Goal: Transaction & Acquisition: Purchase product/service

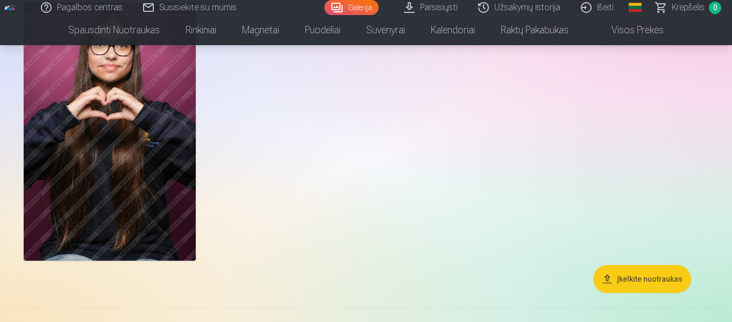
scroll to position [5462, 0]
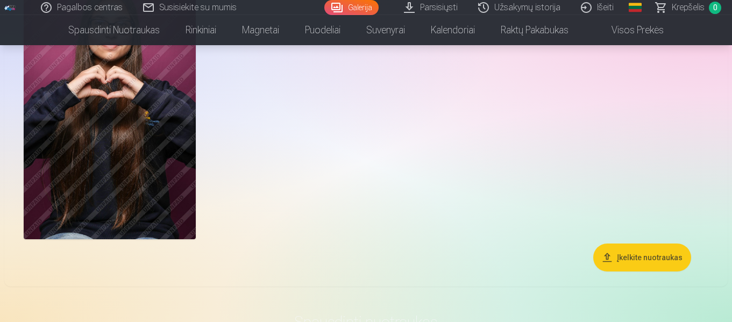
click at [438, 9] on link "Parsisiųsti" at bounding box center [431, 7] width 74 height 15
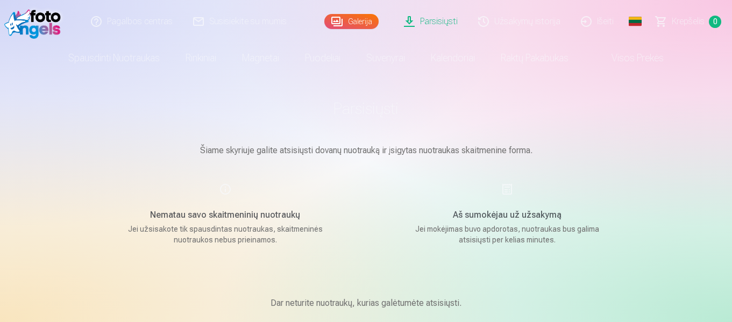
click at [355, 22] on link "Galerija" at bounding box center [351, 21] width 54 height 15
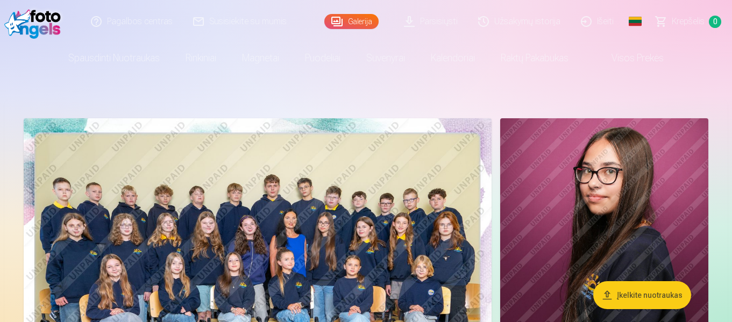
click at [238, 253] on img at bounding box center [258, 274] width 468 height 312
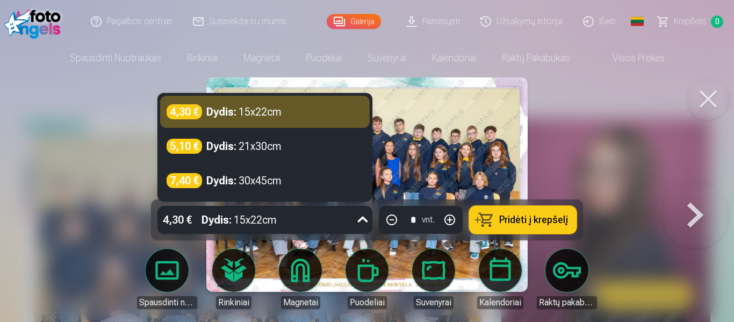
click at [361, 221] on icon at bounding box center [362, 219] width 17 height 17
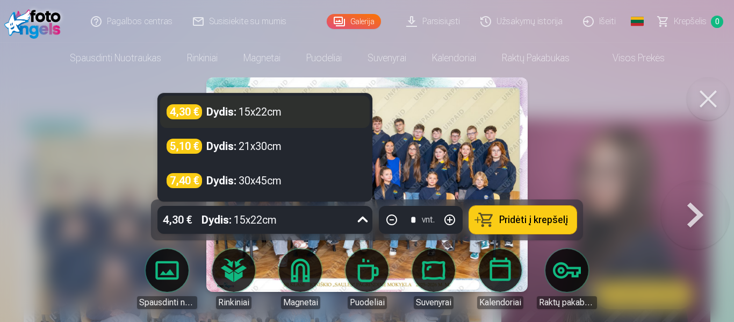
click at [296, 103] on div "4,30 € Dydis : 15x22cm" at bounding box center [265, 112] width 210 height 32
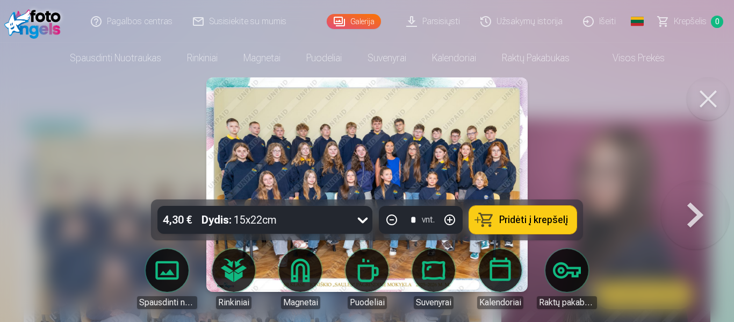
click at [514, 223] on span "Pridėti į krepšelį" at bounding box center [533, 220] width 69 height 10
click at [693, 189] on button at bounding box center [695, 185] width 69 height 8
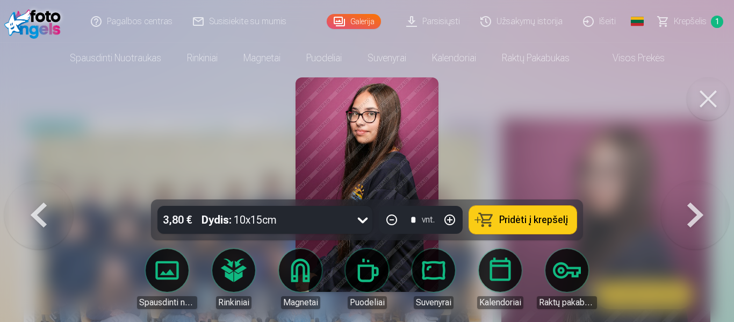
click at [689, 189] on button at bounding box center [695, 185] width 69 height 8
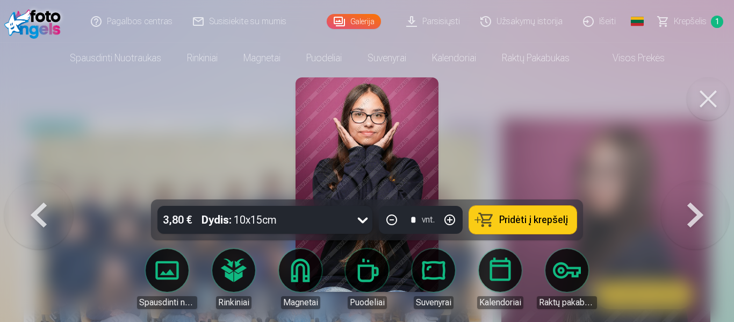
click at [688, 189] on button at bounding box center [695, 185] width 69 height 8
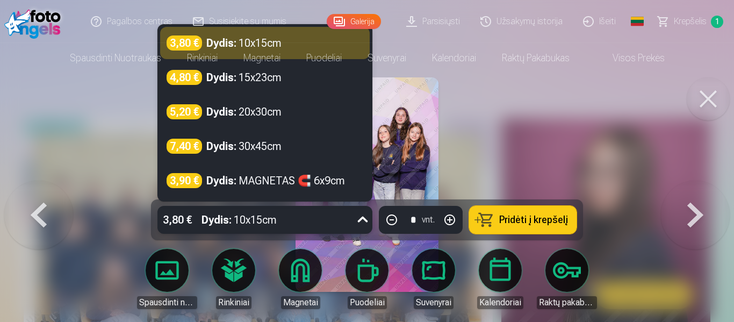
click at [362, 221] on icon at bounding box center [362, 219] width 17 height 17
click at [500, 228] on button "Pridėti į krepšelį" at bounding box center [523, 220] width 108 height 28
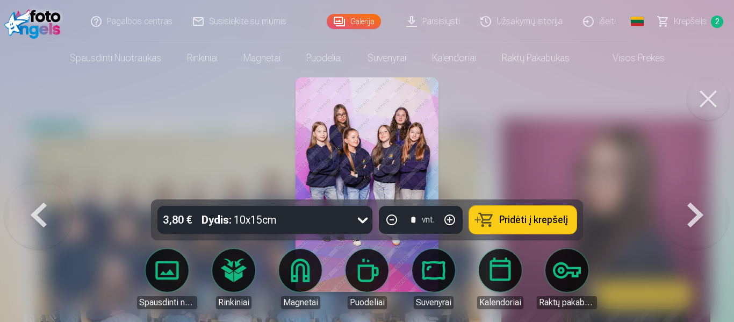
click at [695, 189] on button at bounding box center [695, 185] width 69 height 8
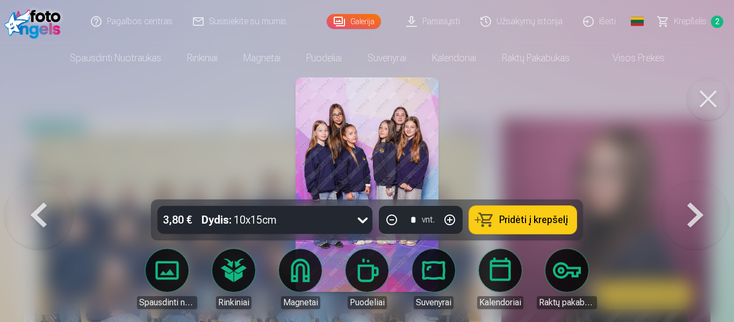
click at [695, 189] on button at bounding box center [695, 185] width 69 height 8
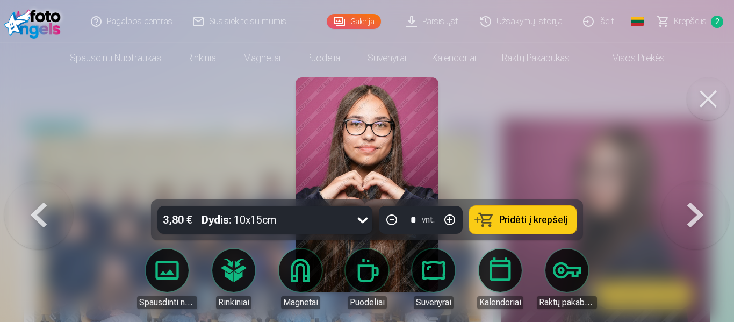
click at [695, 189] on button at bounding box center [695, 185] width 69 height 8
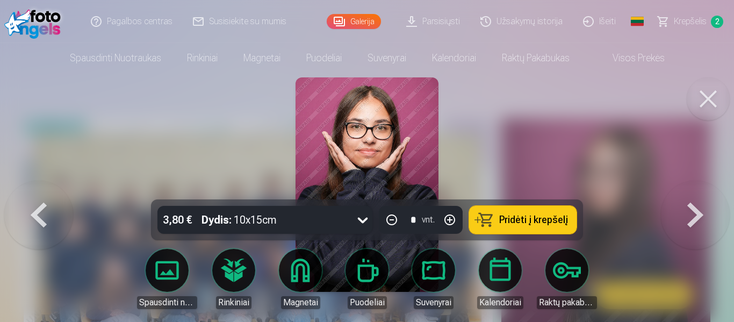
click at [695, 189] on button at bounding box center [695, 185] width 69 height 8
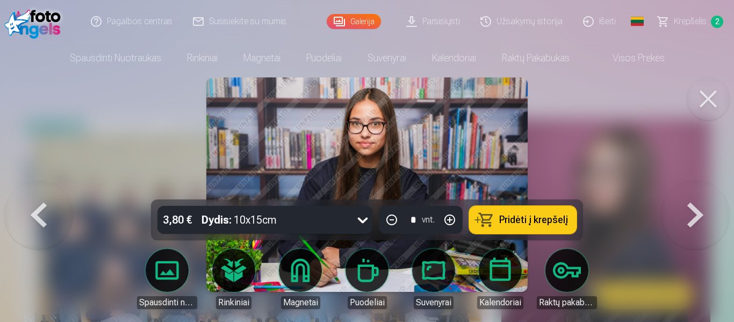
click at [695, 189] on button at bounding box center [695, 185] width 69 height 8
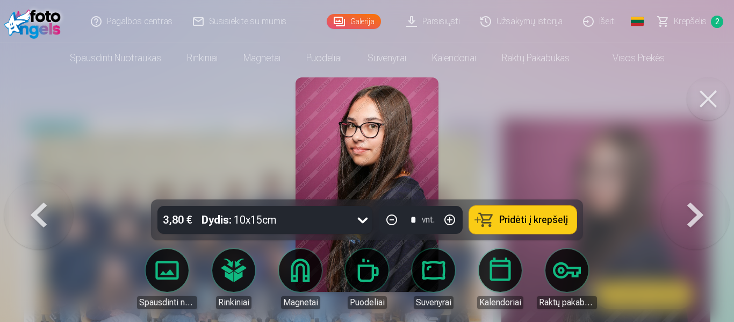
click at [695, 189] on button at bounding box center [695, 185] width 69 height 8
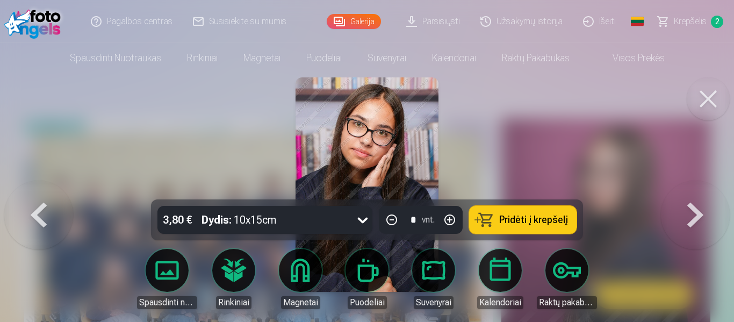
click at [695, 189] on button at bounding box center [695, 185] width 69 height 8
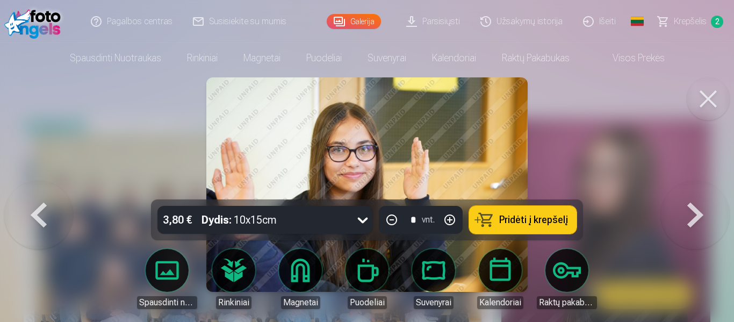
click at [500, 214] on button "Pridėti į krepšelį" at bounding box center [523, 220] width 108 height 28
click at [692, 189] on button at bounding box center [695, 185] width 69 height 8
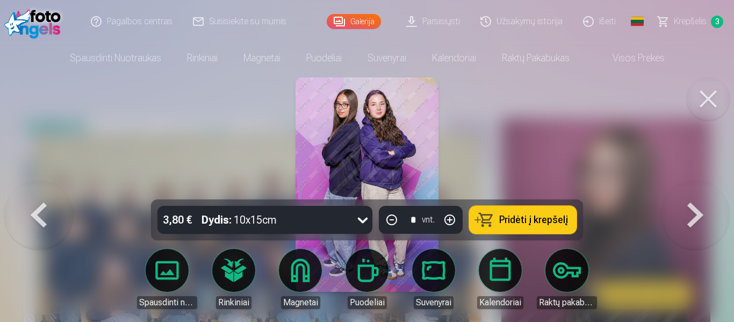
click at [528, 223] on span "Pridėti į krepšelį" at bounding box center [533, 220] width 69 height 10
click at [689, 189] on button at bounding box center [695, 185] width 69 height 8
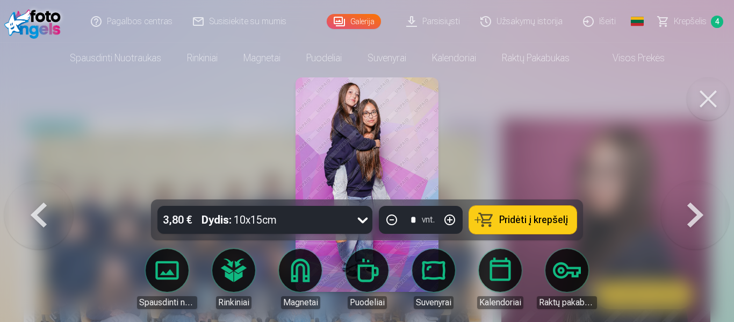
click at [540, 216] on span "Pridėti į krepšelį" at bounding box center [533, 220] width 69 height 10
click at [694, 189] on button at bounding box center [695, 185] width 69 height 8
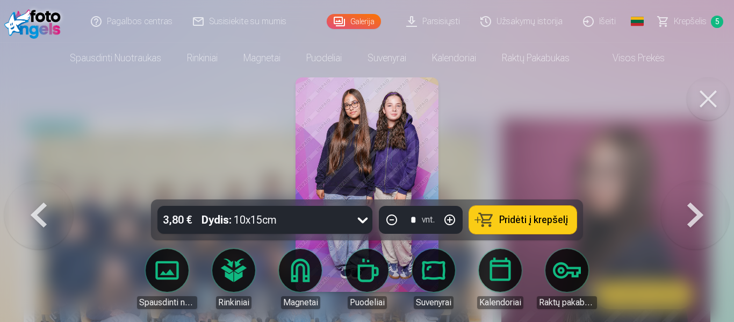
click at [691, 189] on button at bounding box center [695, 185] width 69 height 8
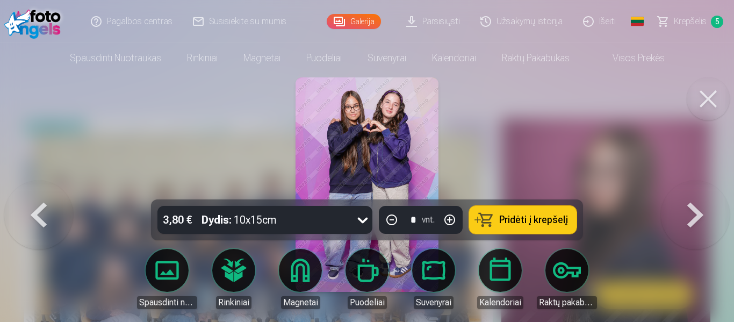
click at [526, 216] on span "Pridėti į krepšelį" at bounding box center [533, 220] width 69 height 10
click at [693, 189] on button at bounding box center [695, 185] width 69 height 8
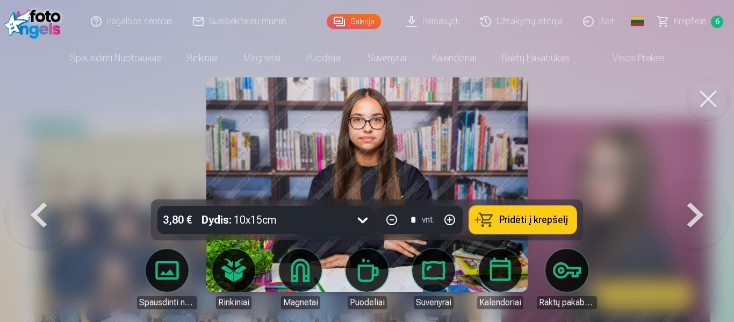
click at [693, 189] on button at bounding box center [695, 185] width 69 height 8
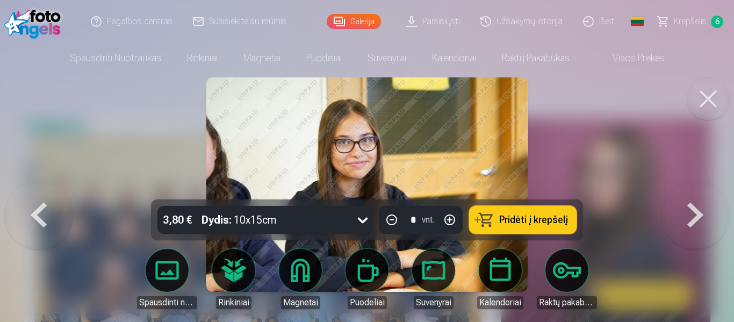
click at [551, 217] on span "Pridėti į krepšelį" at bounding box center [533, 220] width 69 height 10
click at [698, 189] on button at bounding box center [695, 185] width 69 height 8
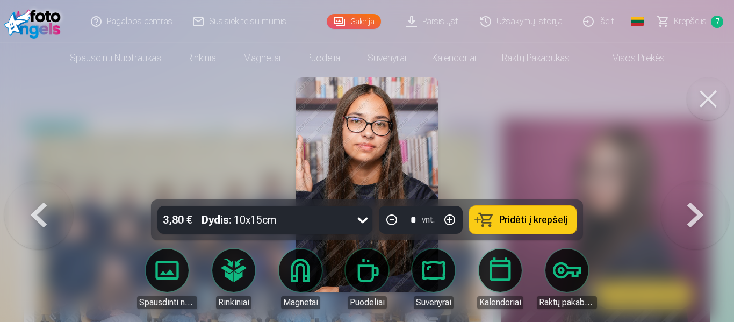
click at [697, 189] on button at bounding box center [695, 185] width 69 height 8
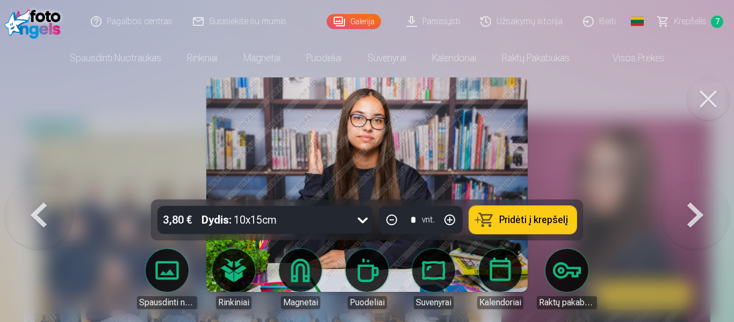
click at [696, 189] on button at bounding box center [695, 185] width 69 height 8
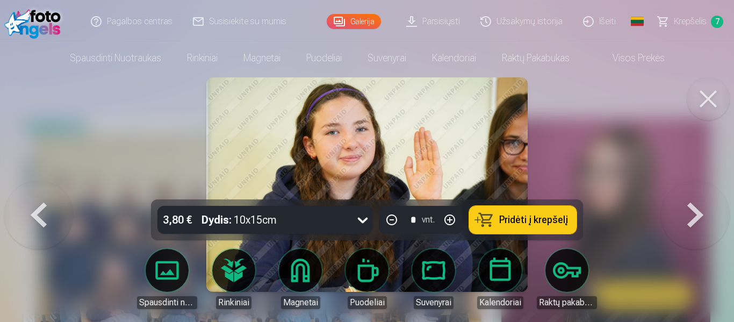
click at [691, 189] on button at bounding box center [695, 185] width 69 height 8
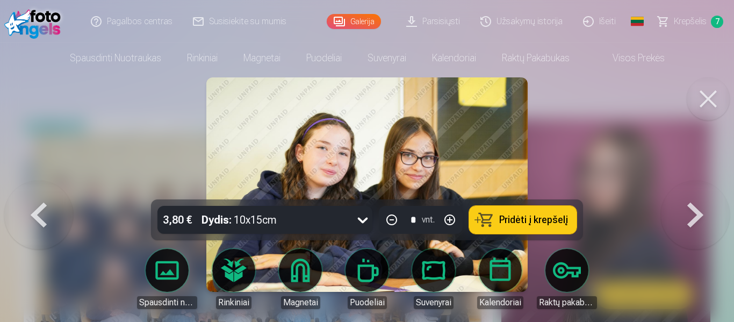
click at [545, 216] on span "Pridėti į krepšelį" at bounding box center [533, 220] width 69 height 10
click at [700, 189] on button at bounding box center [695, 185] width 69 height 8
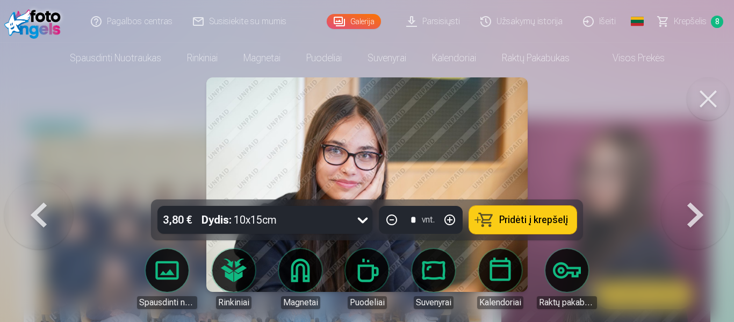
click at [538, 220] on span "Pridėti į krepšelį" at bounding box center [533, 220] width 69 height 10
click at [699, 189] on button at bounding box center [695, 185] width 69 height 8
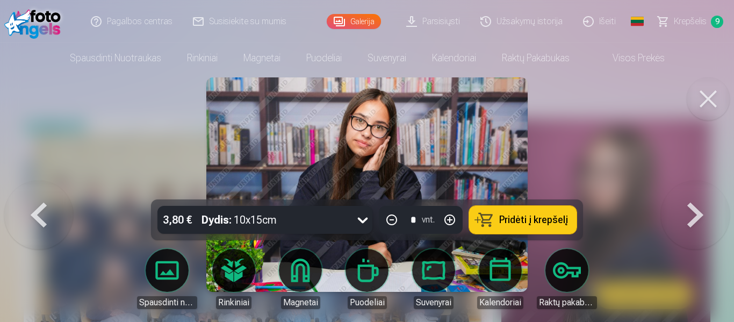
click at [699, 189] on button at bounding box center [695, 185] width 69 height 8
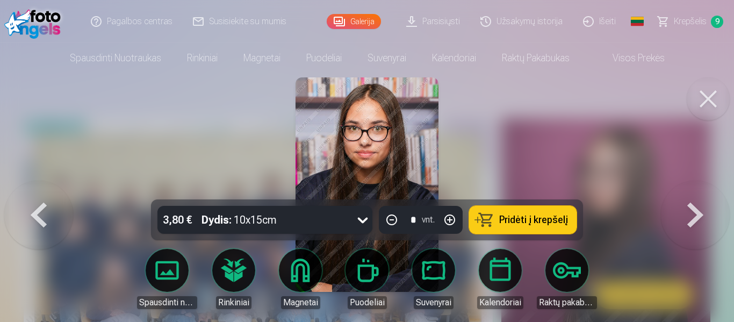
click at [690, 189] on button at bounding box center [695, 185] width 69 height 8
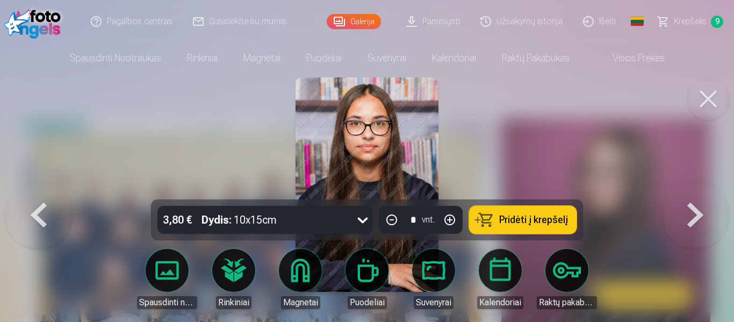
click at [690, 189] on button at bounding box center [695, 185] width 69 height 8
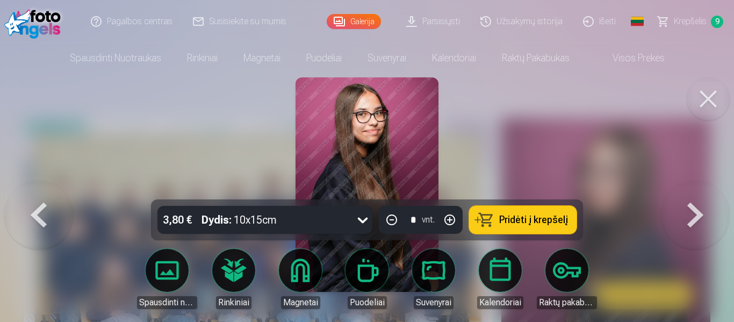
click at [690, 189] on button at bounding box center [695, 185] width 69 height 8
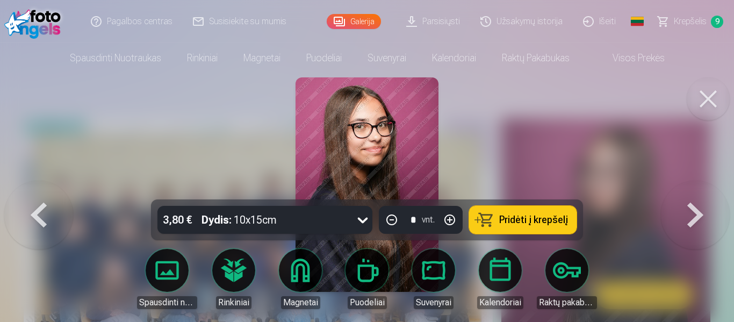
click at [691, 189] on button at bounding box center [695, 185] width 69 height 8
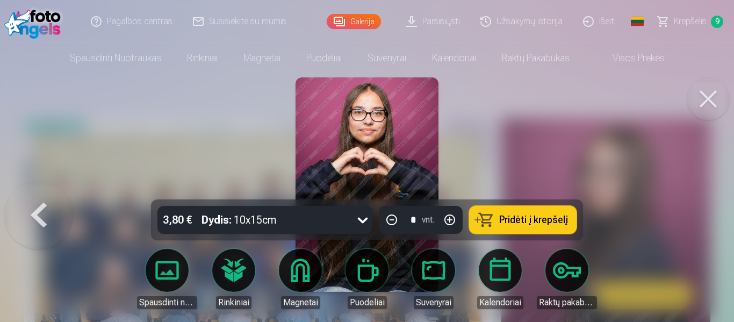
click at [705, 101] on button at bounding box center [708, 98] width 43 height 43
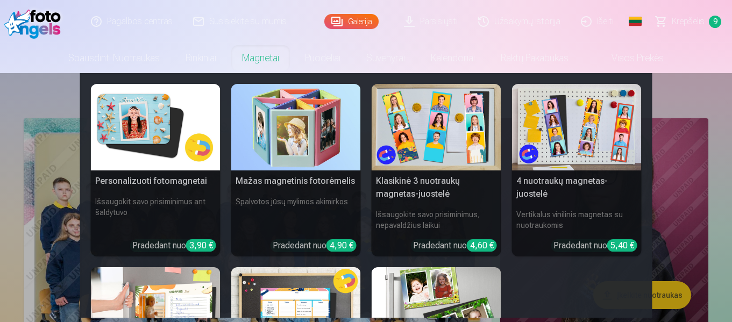
click at [258, 55] on link "Magnetai" at bounding box center [260, 58] width 63 height 30
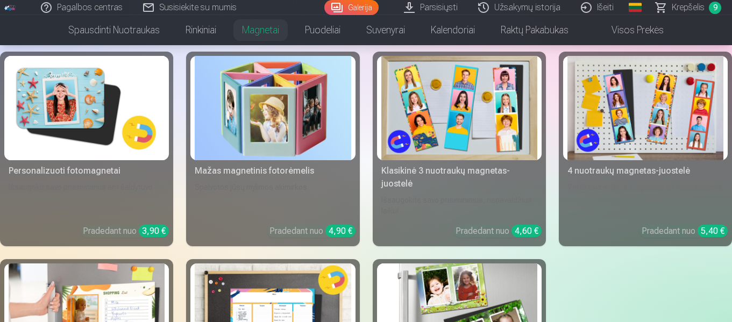
scroll to position [129, 0]
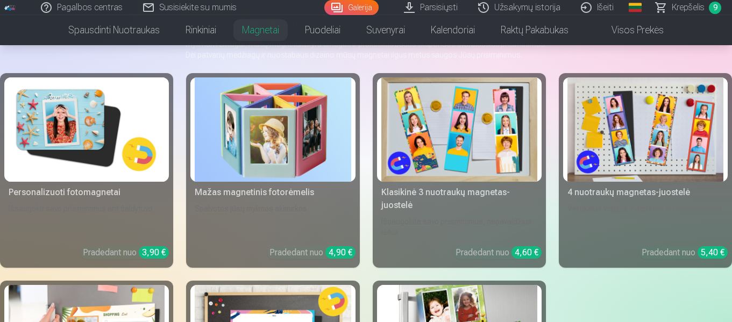
click at [437, 165] on img at bounding box center [459, 129] width 156 height 104
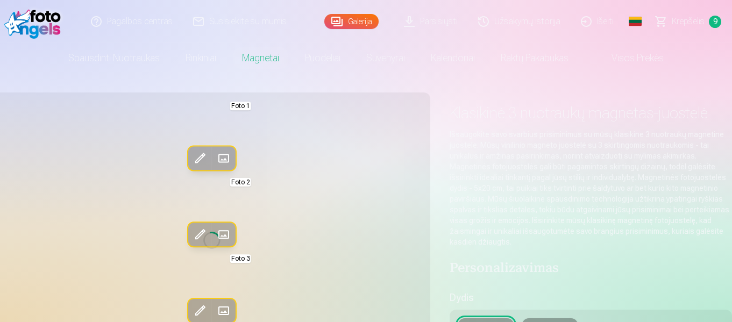
drag, startPoint x: 437, startPoint y: 164, endPoint x: 371, endPoint y: 202, distance: 75.9
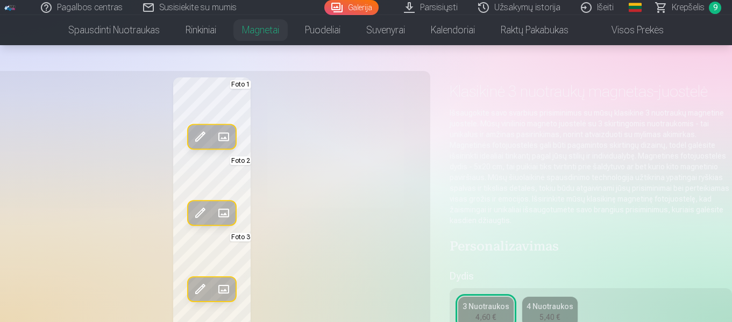
scroll to position [43, 0]
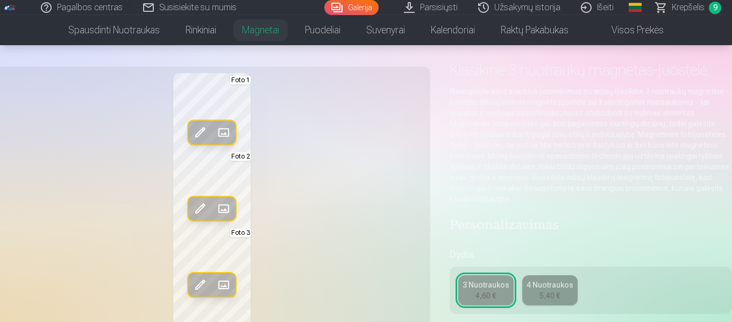
click at [201, 131] on span at bounding box center [199, 132] width 17 height 17
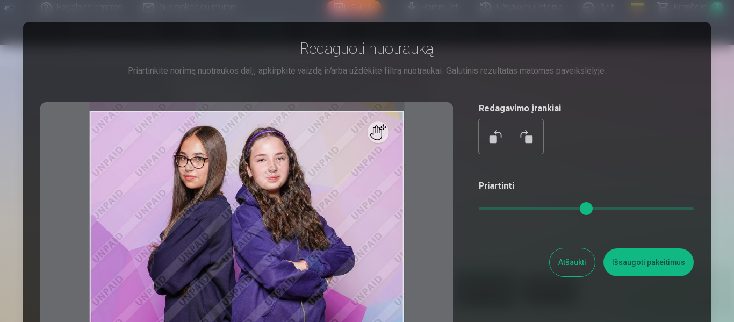
click at [570, 264] on button "Atšaukti" at bounding box center [572, 262] width 45 height 28
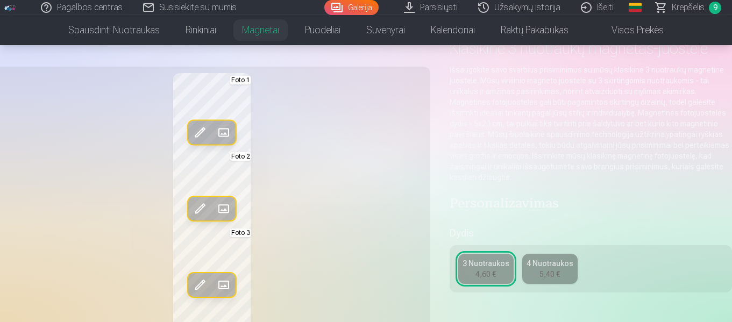
scroll to position [86, 0]
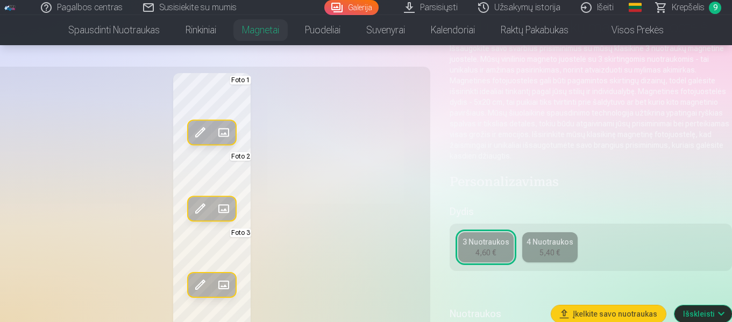
click at [593, 313] on button "Įkelkite savo nuotraukas" at bounding box center [608, 313] width 115 height 17
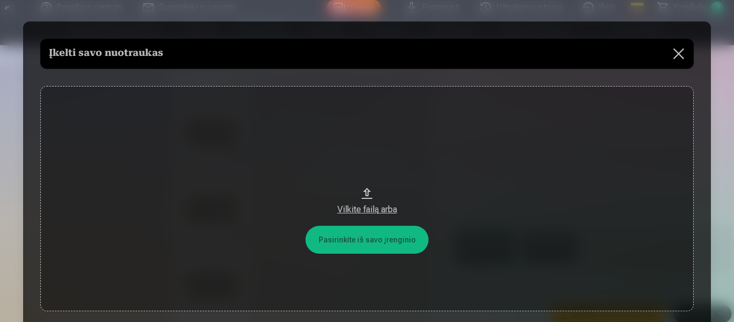
click at [676, 58] on button at bounding box center [679, 54] width 30 height 30
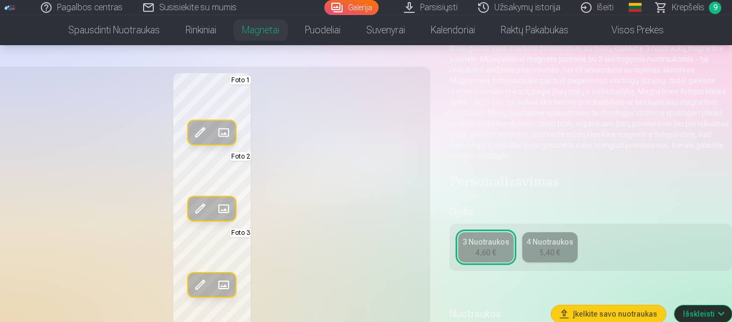
click at [219, 131] on span at bounding box center [223, 132] width 17 height 17
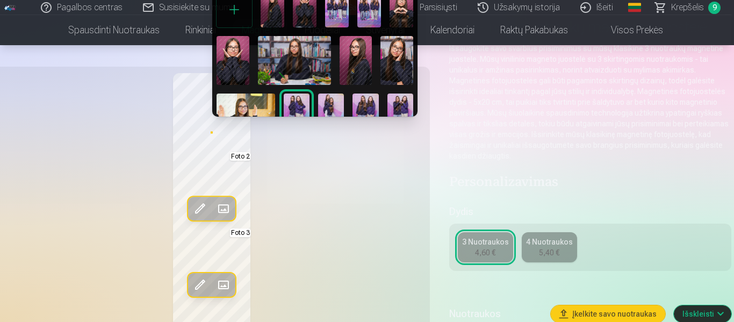
click at [349, 61] on img at bounding box center [356, 60] width 33 height 49
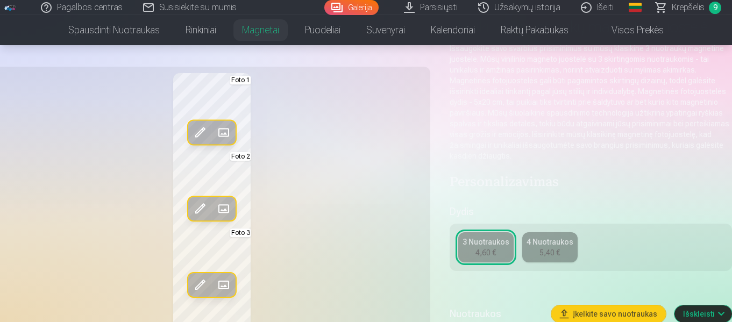
click at [226, 213] on span at bounding box center [223, 208] width 17 height 17
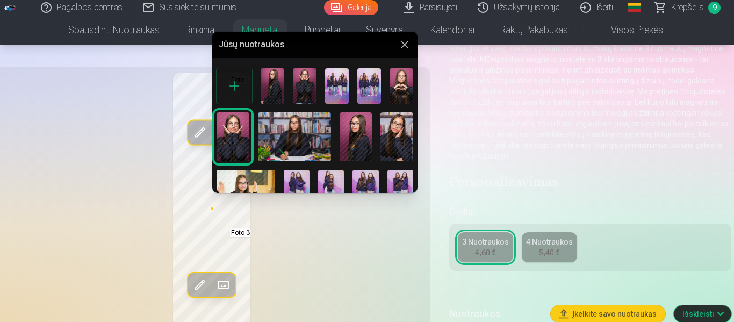
click at [401, 89] on img at bounding box center [402, 85] width 24 height 35
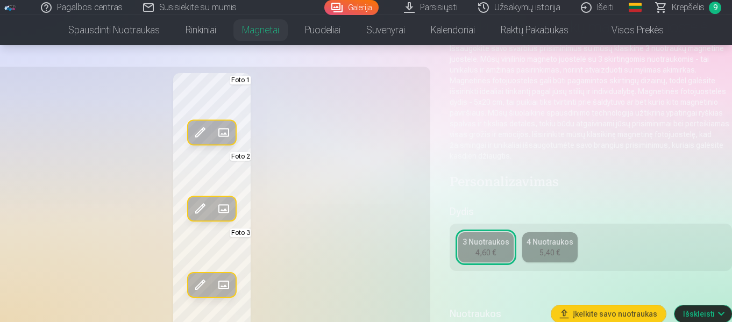
click at [143, 220] on div "Redag. foto Pakeisti Foto 1 Redag. foto Pakeisti Foto 2 Redag. foto Pakeisti Fo…" at bounding box center [212, 214] width 424 height 282
click at [485, 256] on div "4,60 €" at bounding box center [485, 252] width 20 height 11
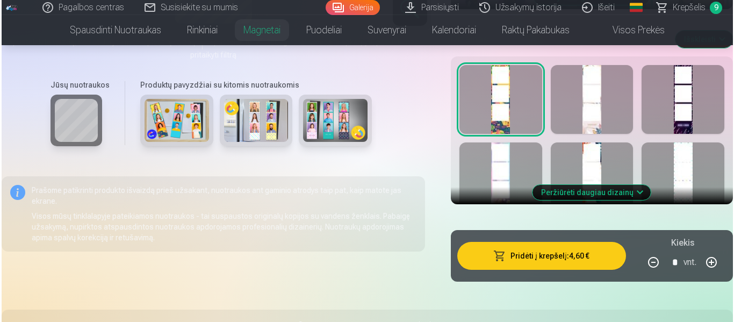
scroll to position [581, 0]
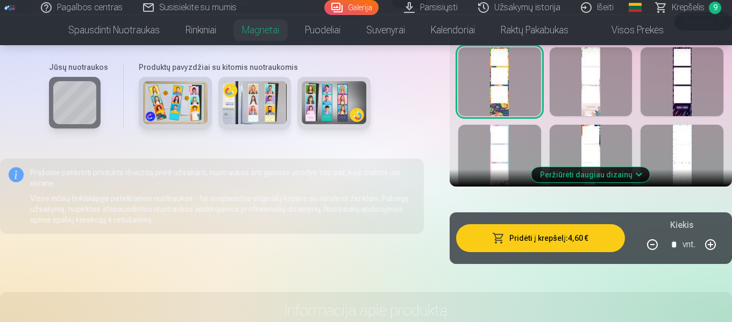
click at [530, 241] on button "Pridėti į krepšelį : 4,60 €" at bounding box center [540, 238] width 169 height 28
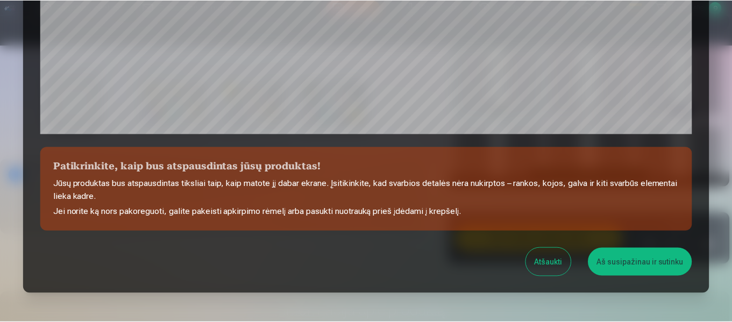
scroll to position [452, 0]
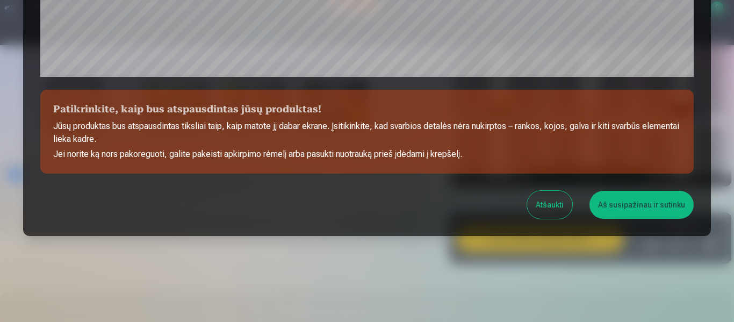
click at [546, 207] on button "Atšaukti" at bounding box center [549, 205] width 45 height 28
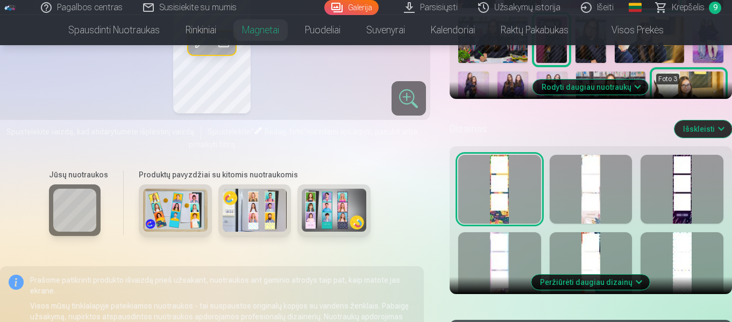
scroll to position [495, 0]
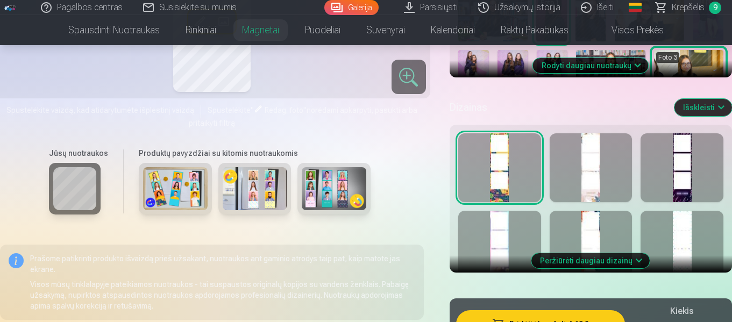
click at [586, 264] on button "Peržiūrėti daugiau dizainų" at bounding box center [590, 260] width 118 height 15
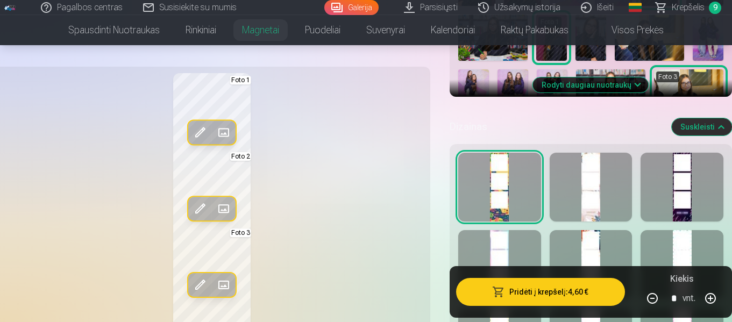
scroll to position [473, 0]
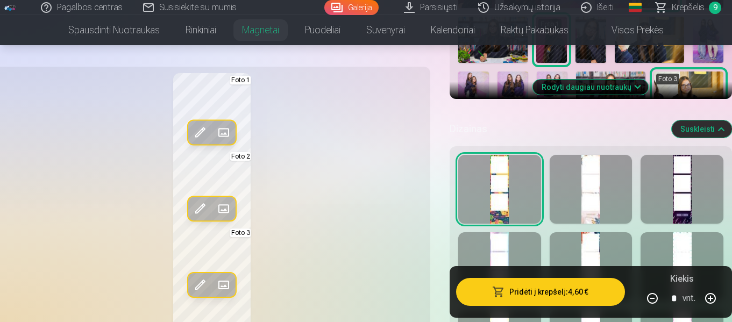
click at [515, 202] on div at bounding box center [499, 189] width 83 height 69
click at [575, 196] on div at bounding box center [590, 189] width 83 height 69
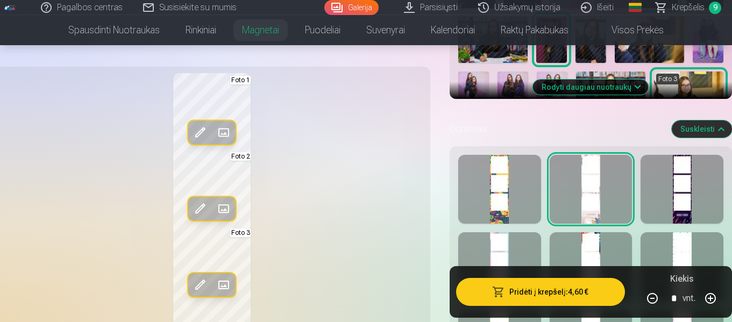
click at [668, 191] on div at bounding box center [681, 189] width 83 height 69
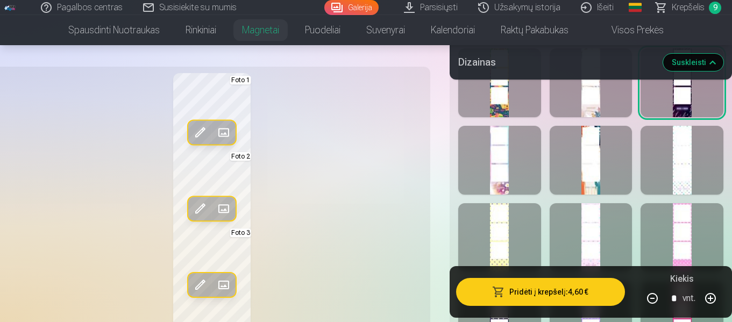
scroll to position [581, 0]
click at [504, 162] on div at bounding box center [499, 159] width 83 height 69
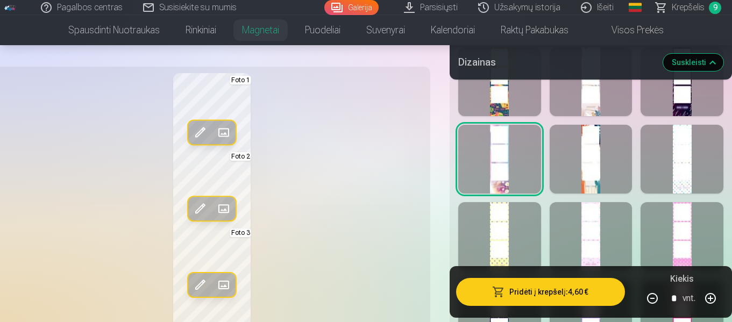
click at [579, 168] on div at bounding box center [590, 159] width 83 height 69
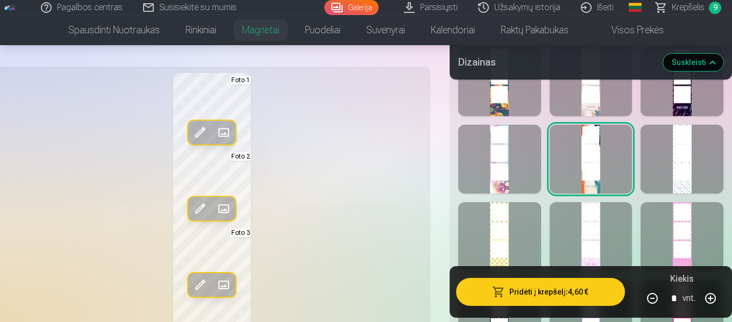
click at [681, 153] on div at bounding box center [681, 159] width 83 height 69
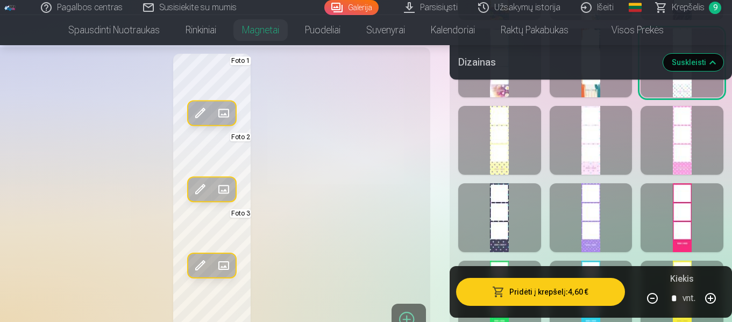
scroll to position [688, 0]
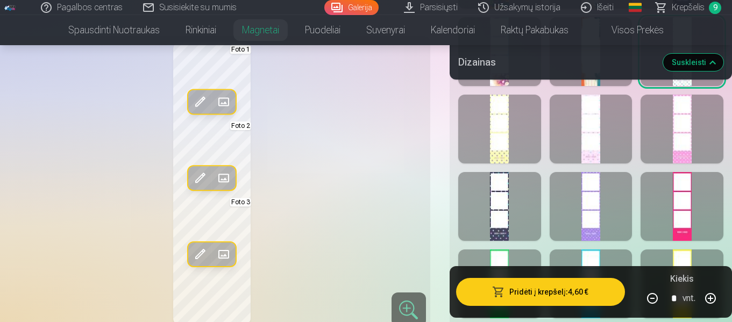
click at [502, 135] on div at bounding box center [499, 129] width 83 height 69
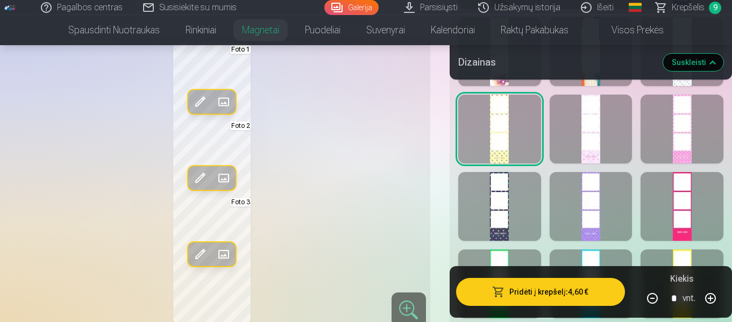
click at [581, 133] on div at bounding box center [590, 129] width 83 height 69
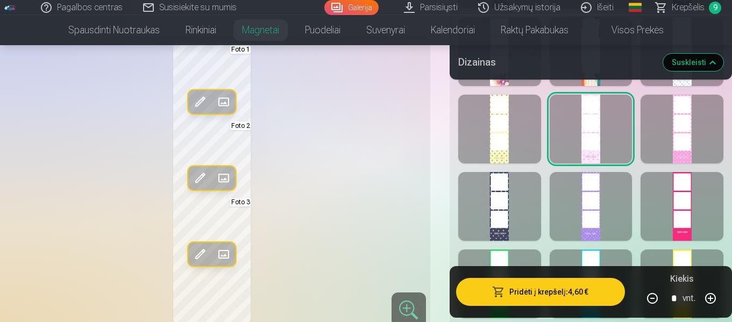
click at [677, 135] on div at bounding box center [681, 129] width 83 height 69
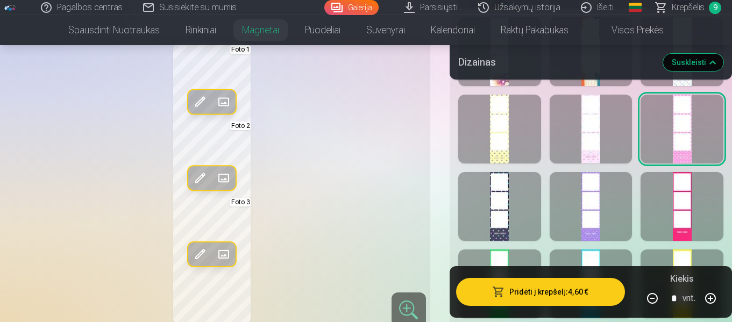
click at [596, 218] on div at bounding box center [590, 206] width 83 height 69
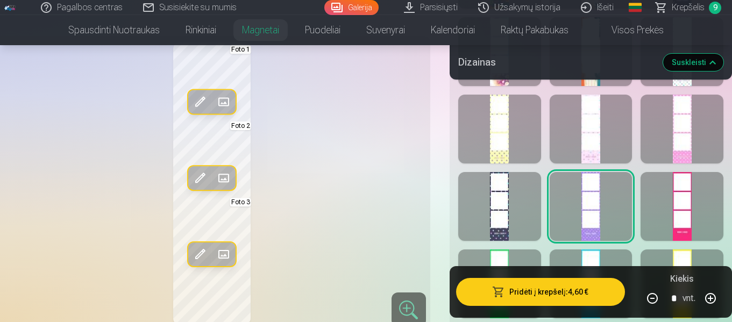
click at [681, 198] on div at bounding box center [681, 206] width 83 height 69
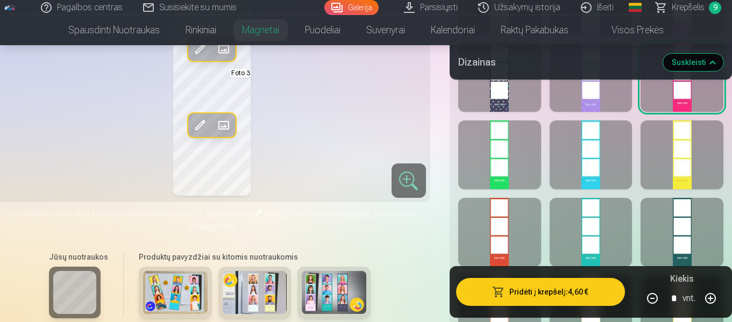
scroll to position [839, 0]
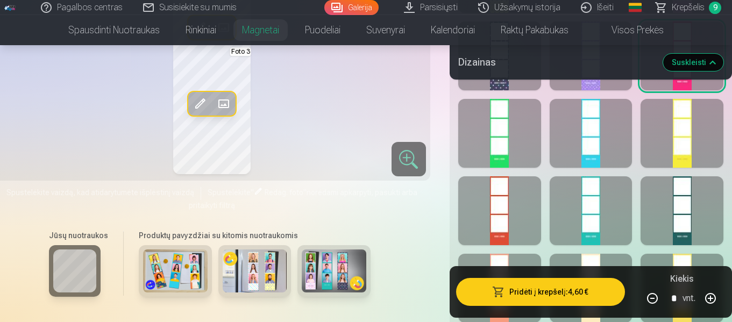
click at [597, 143] on div at bounding box center [590, 133] width 83 height 69
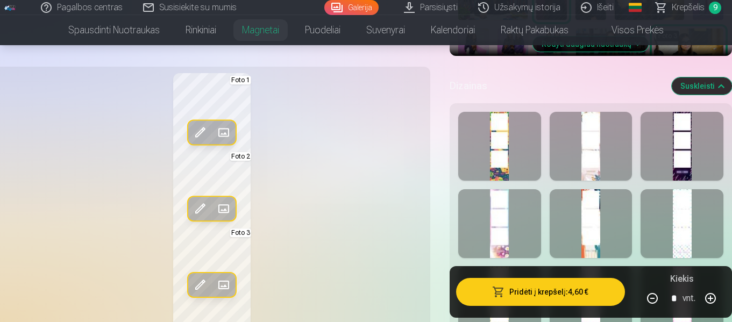
scroll to position [495, 0]
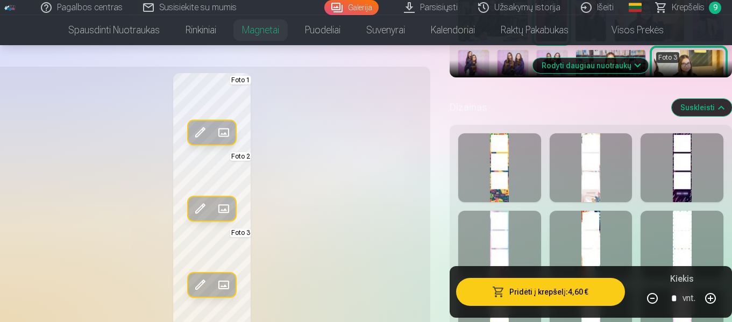
click at [595, 160] on div at bounding box center [590, 167] width 83 height 69
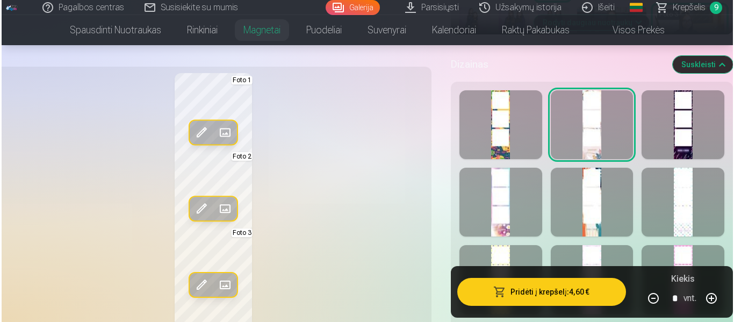
scroll to position [559, 0]
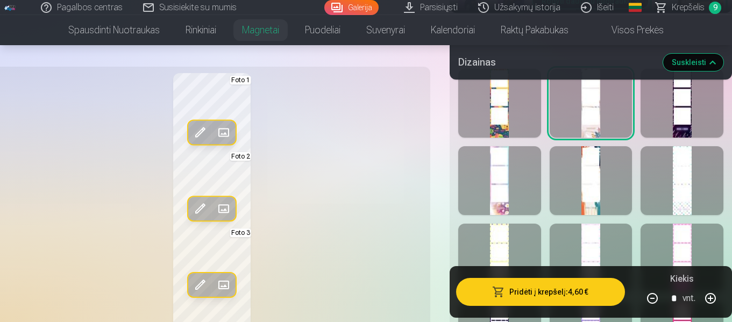
click at [599, 169] on div at bounding box center [590, 180] width 83 height 69
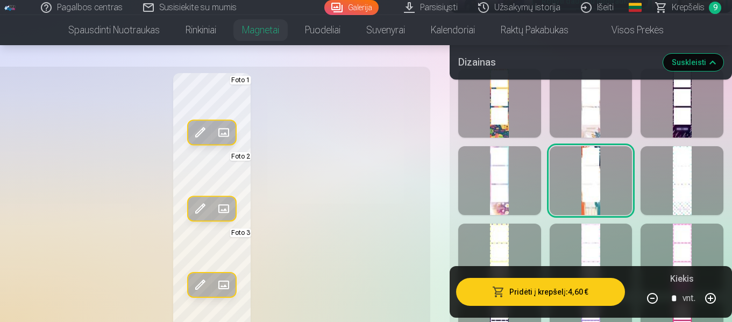
click at [503, 186] on div at bounding box center [499, 180] width 83 height 69
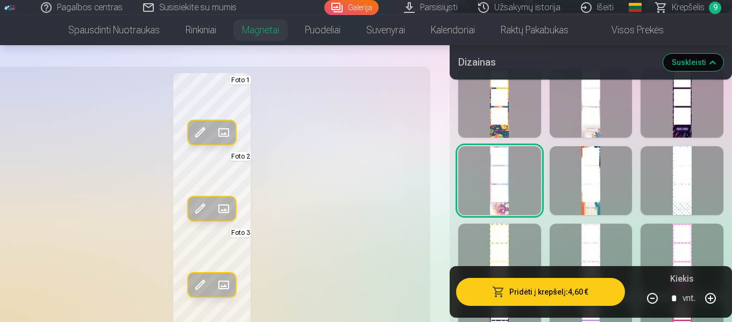
click at [539, 286] on button "Pridėti į krepšelį : 4,60 €" at bounding box center [540, 292] width 169 height 28
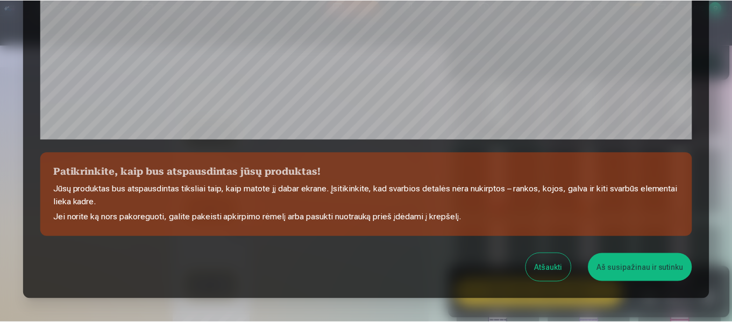
scroll to position [409, 0]
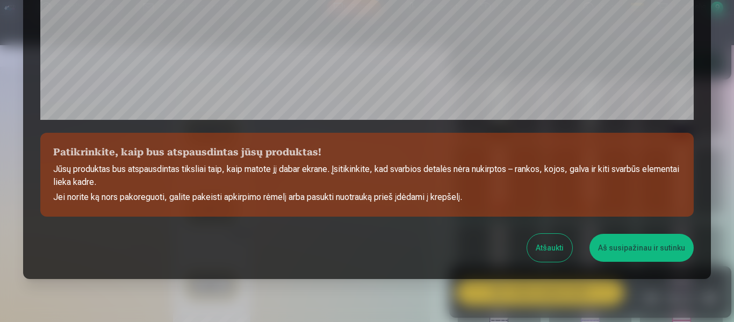
click at [638, 244] on button "Aš susipažinau ir sutinku" at bounding box center [642, 248] width 104 height 28
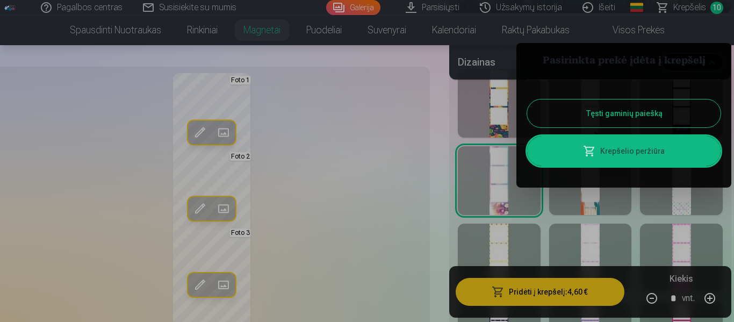
click at [624, 153] on link "Krepšelio peržiūra" at bounding box center [624, 151] width 194 height 30
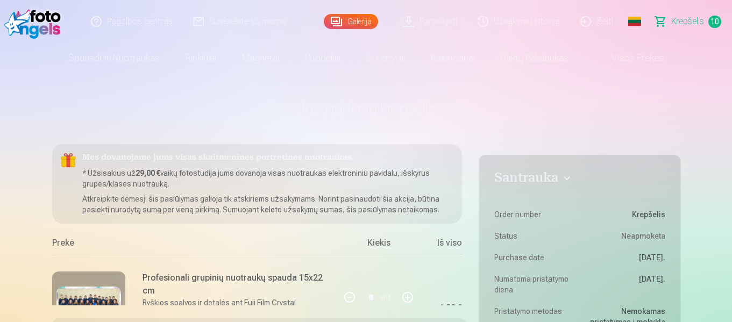
click at [652, 58] on link "Visos prekės" at bounding box center [628, 58] width 95 height 30
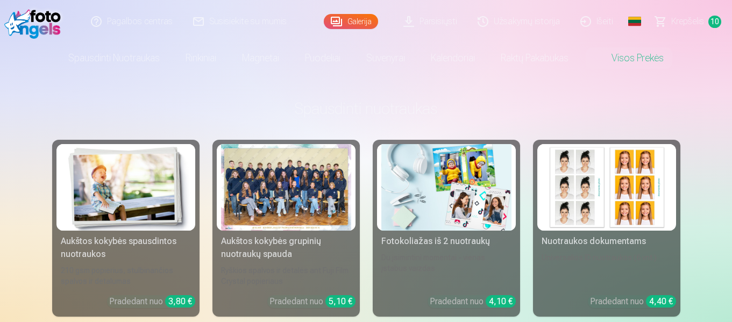
click at [688, 18] on span "Krepšelis" at bounding box center [687, 21] width 33 height 13
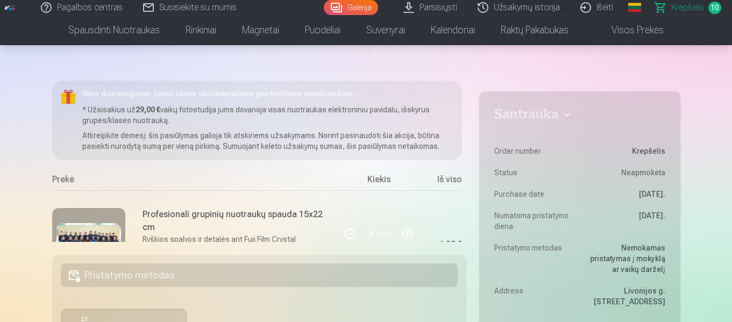
scroll to position [65, 0]
click at [464, 238] on div "Mes dovanojame jums visas skaitmenines portretines nuotraukas. * Užsisakius už …" at bounding box center [259, 160] width 414 height 161
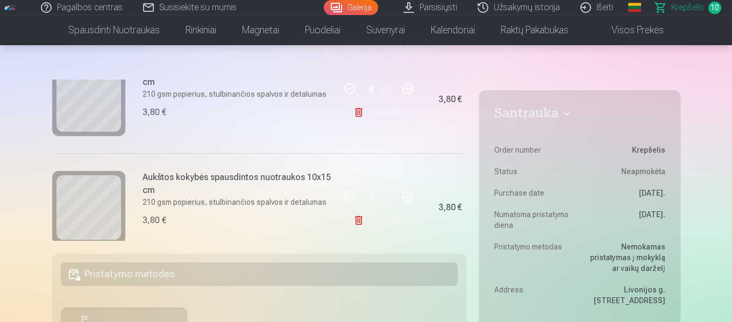
scroll to position [833, 0]
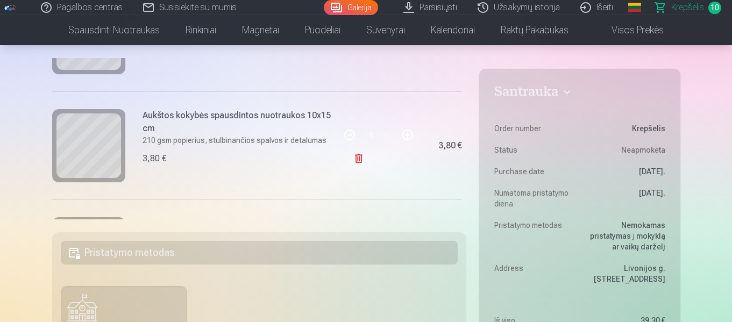
click at [443, 179] on div "3,80 €" at bounding box center [440, 145] width 43 height 108
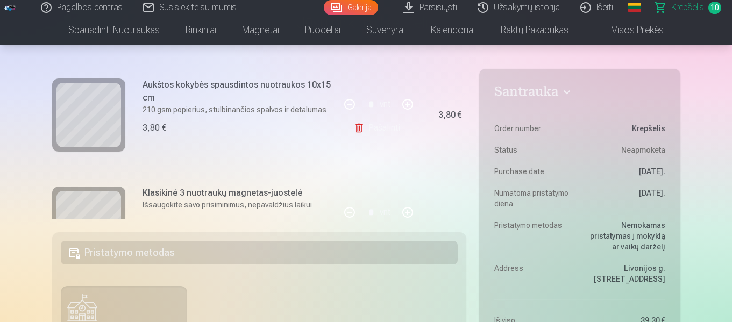
scroll to position [1032, 0]
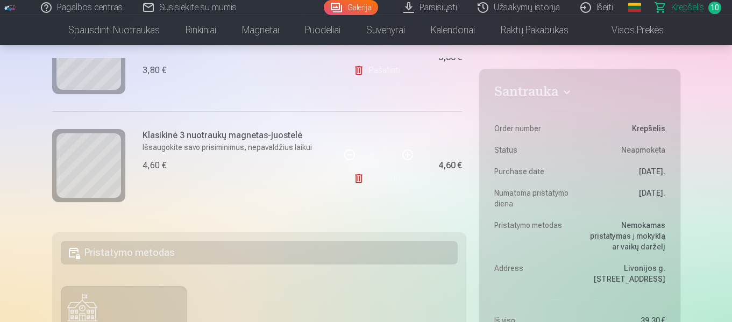
click at [464, 219] on div "Mes dovanojame jums visas skaitmenines portretines nuotraukas. * Užsisakius už …" at bounding box center [259, 138] width 414 height 161
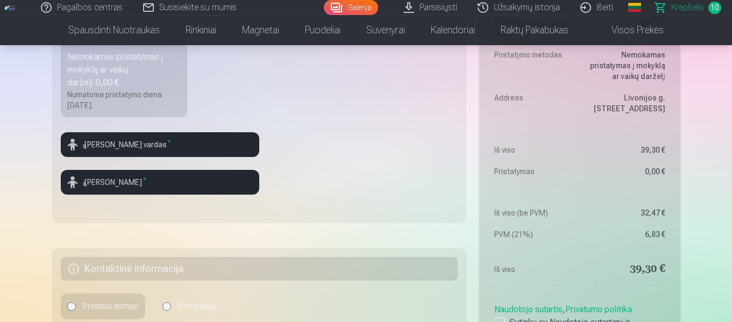
scroll to position [366, 0]
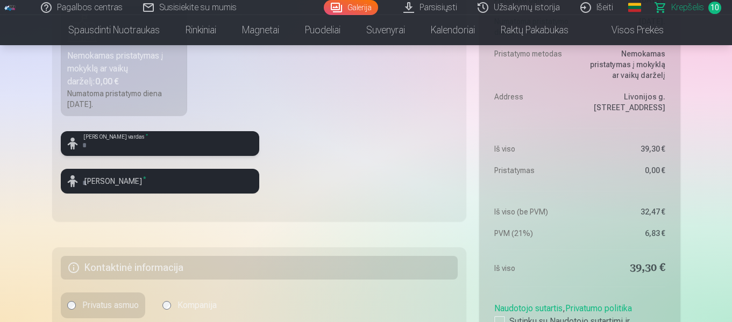
click at [181, 145] on input "text" at bounding box center [160, 143] width 198 height 25
type input "***"
click at [146, 184] on input "text" at bounding box center [160, 181] width 198 height 25
type input "********"
click at [412, 235] on div "Santrauka Order number Krepšelis Status Neapmokėta Purchase date 13.09.2025. Nu…" at bounding box center [366, 98] width 628 height 639
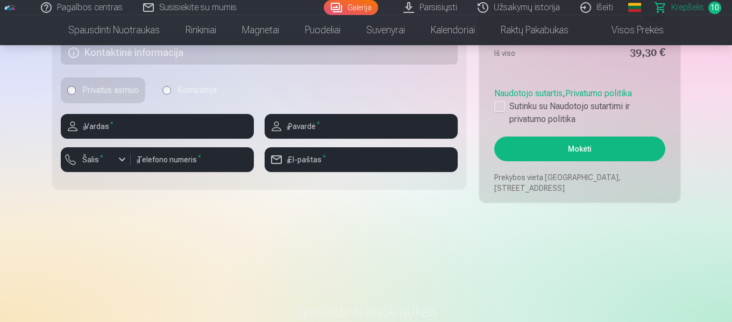
scroll to position [602, 0]
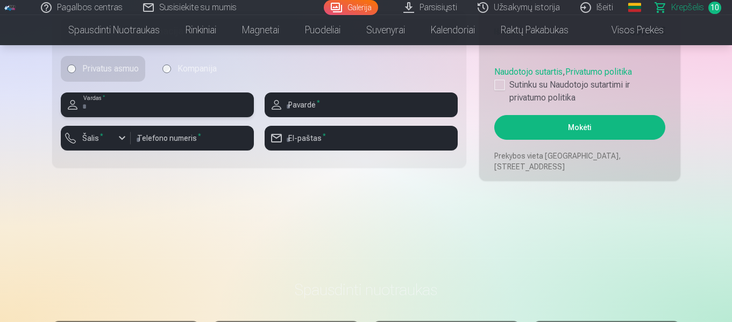
click at [200, 101] on input "text" at bounding box center [157, 104] width 193 height 25
type input "******"
click at [307, 109] on input "text" at bounding box center [360, 104] width 193 height 25
type input "**********"
click at [120, 134] on div "button" at bounding box center [122, 138] width 13 height 13
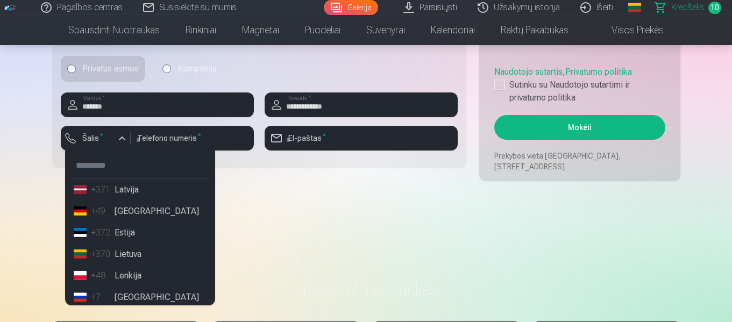
click at [119, 132] on div "button" at bounding box center [122, 138] width 13 height 13
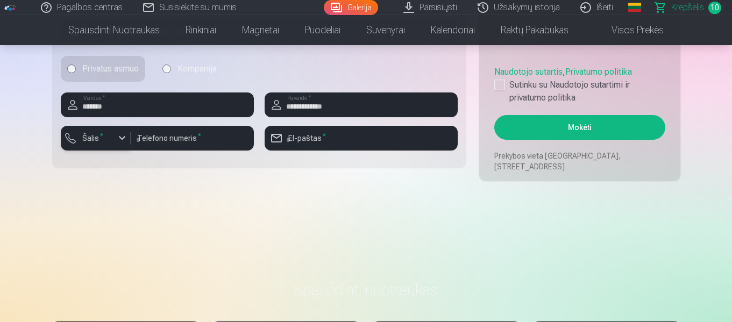
click at [119, 132] on div "button" at bounding box center [122, 138] width 13 height 13
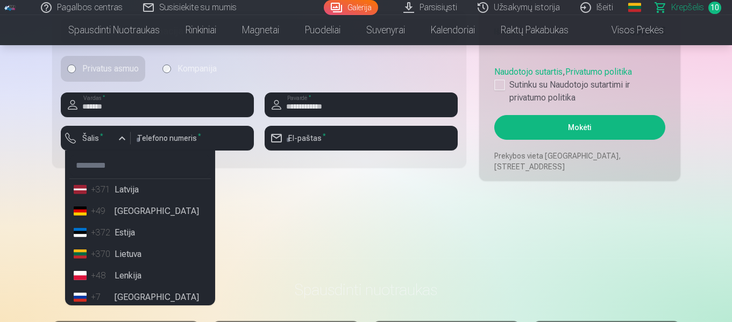
click at [121, 262] on li "+370 Lietuva" at bounding box center [139, 255] width 141 height 22
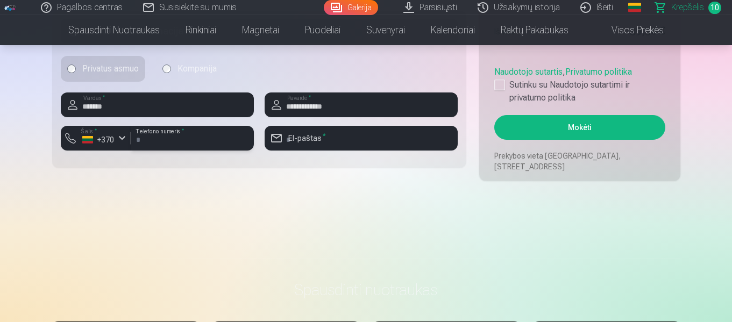
click at [195, 139] on input "number" at bounding box center [192, 138] width 123 height 25
type input "********"
click at [328, 145] on input "email" at bounding box center [360, 138] width 193 height 25
type input "**********"
click at [499, 86] on div at bounding box center [499, 85] width 11 height 11
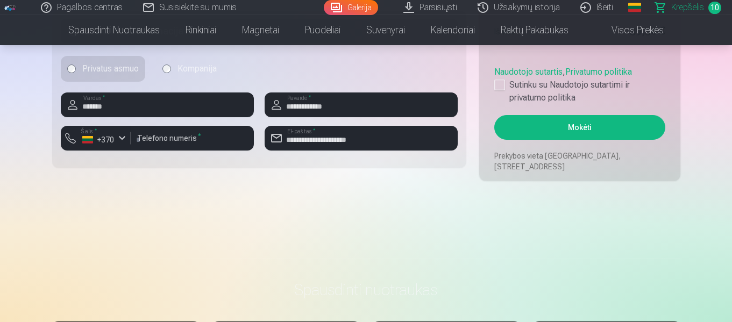
click at [587, 124] on button "Mokėti" at bounding box center [579, 127] width 170 height 25
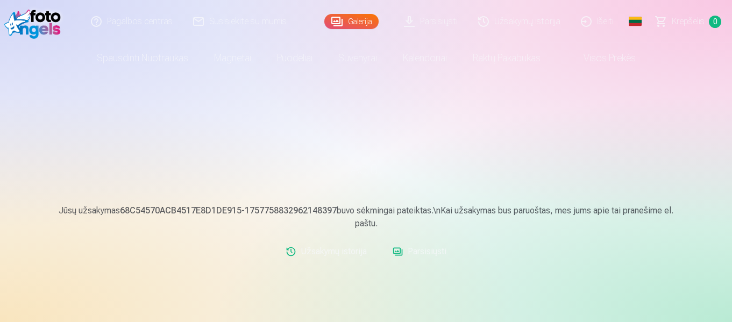
click at [431, 17] on link "Parsisiųsti" at bounding box center [431, 21] width 74 height 43
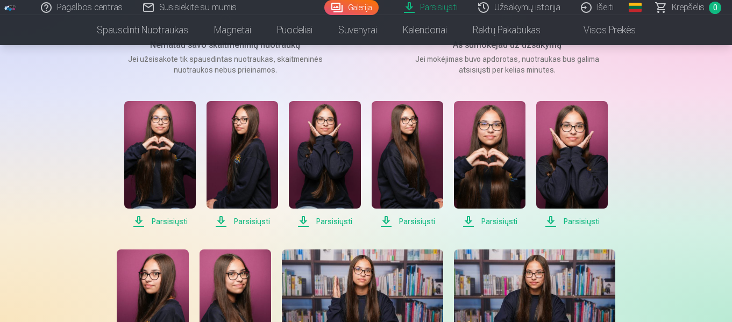
scroll to position [172, 0]
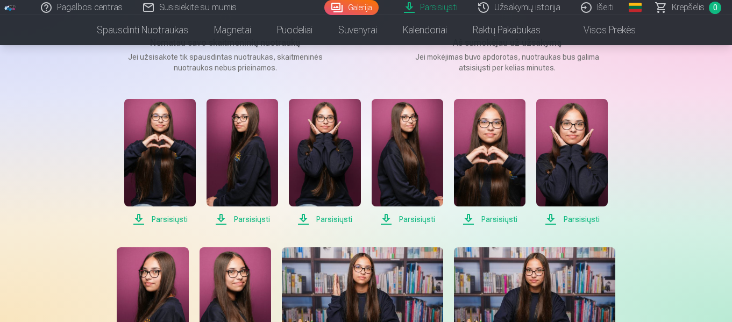
click at [173, 214] on span "Parsisiųsti" at bounding box center [159, 219] width 71 height 13
click at [164, 222] on span "Parsisiųsti" at bounding box center [159, 219] width 71 height 13
click at [257, 216] on span "Parsisiųsti" at bounding box center [241, 219] width 71 height 13
click at [328, 220] on span "Parsisiųsti" at bounding box center [324, 219] width 71 height 13
click at [401, 156] on img at bounding box center [406, 153] width 71 height 108
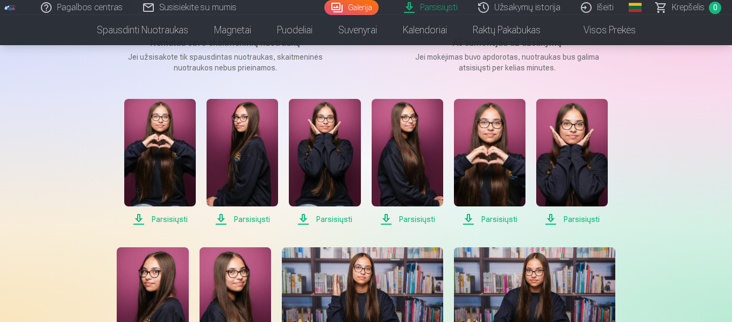
click at [500, 130] on img at bounding box center [489, 153] width 71 height 108
click at [567, 139] on img at bounding box center [571, 153] width 71 height 108
click at [597, 28] on link "Visos prekės" at bounding box center [600, 30] width 95 height 30
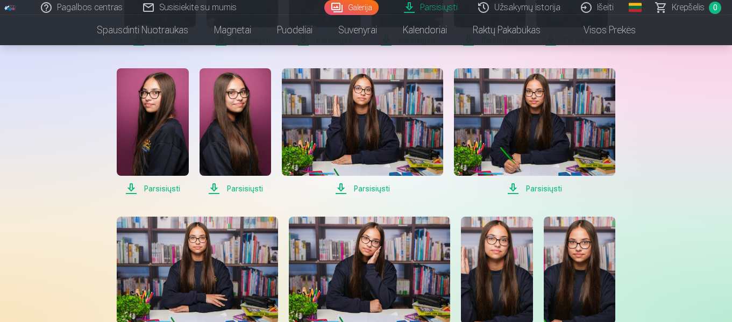
scroll to position [366, 0]
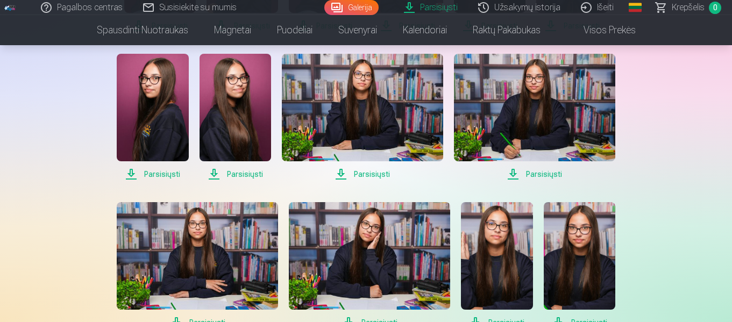
click at [152, 92] on img at bounding box center [152, 108] width 71 height 108
drag, startPoint x: 621, startPoint y: 49, endPoint x: 693, endPoint y: 80, distance: 79.0
click at [242, 134] on img at bounding box center [234, 108] width 71 height 108
click at [384, 93] on img at bounding box center [362, 108] width 161 height 108
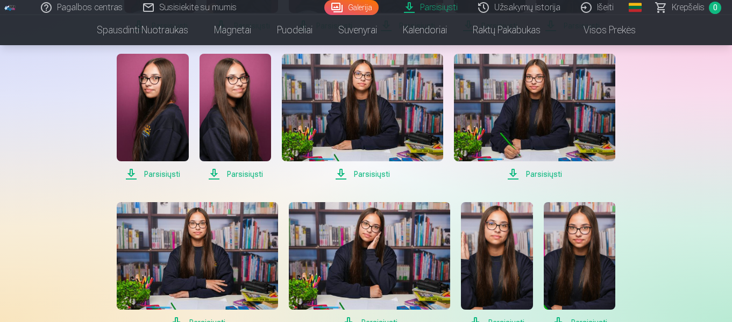
click at [397, 101] on img at bounding box center [362, 108] width 161 height 108
click at [510, 120] on img at bounding box center [534, 108] width 161 height 108
click at [223, 248] on img at bounding box center [197, 256] width 161 height 108
click at [366, 240] on img at bounding box center [369, 256] width 161 height 108
drag, startPoint x: 366, startPoint y: 237, endPoint x: 651, endPoint y: 278, distance: 288.4
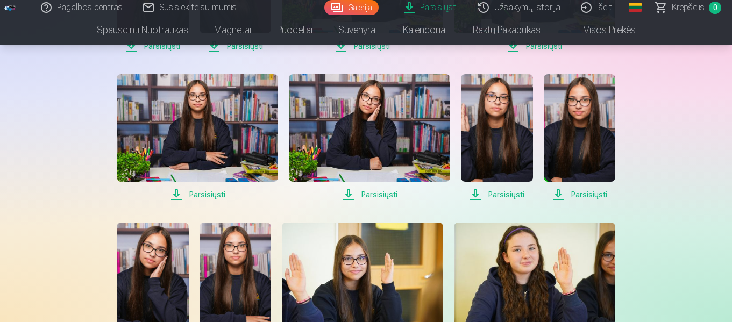
scroll to position [495, 0]
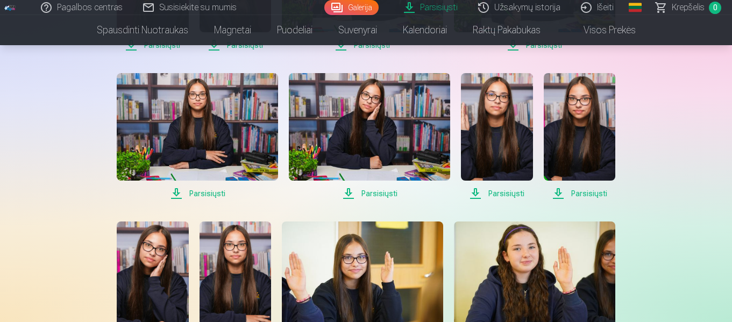
click at [406, 137] on img at bounding box center [369, 127] width 161 height 108
click at [491, 121] on img at bounding box center [496, 127] width 71 height 108
click at [491, 119] on img at bounding box center [496, 127] width 71 height 108
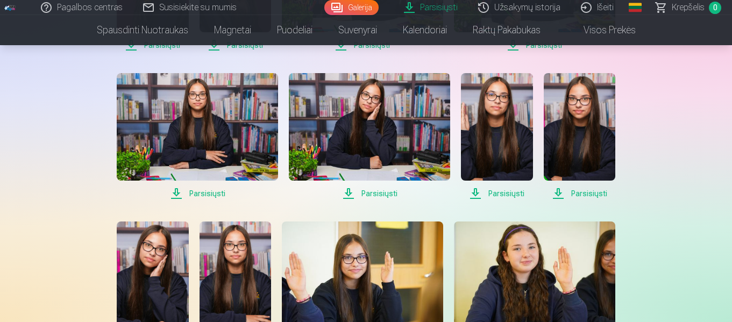
click at [491, 119] on img at bounding box center [496, 127] width 71 height 108
click at [575, 117] on img at bounding box center [578, 127] width 71 height 108
click at [498, 128] on img at bounding box center [496, 127] width 71 height 108
click at [604, 5] on link "Išeiti" at bounding box center [597, 7] width 53 height 15
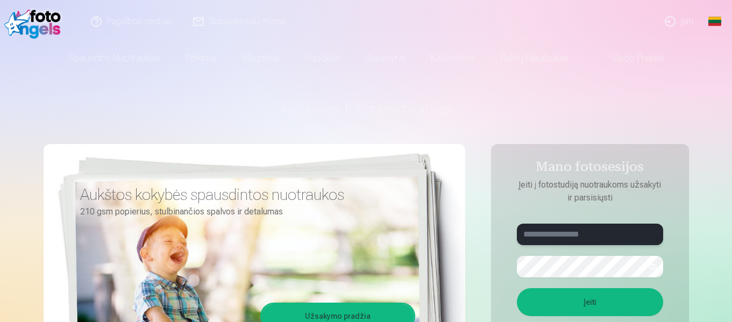
click at [602, 231] on input "text" at bounding box center [590, 235] width 146 height 22
type input "**********"
click at [582, 304] on button "Įeiti" at bounding box center [590, 302] width 146 height 28
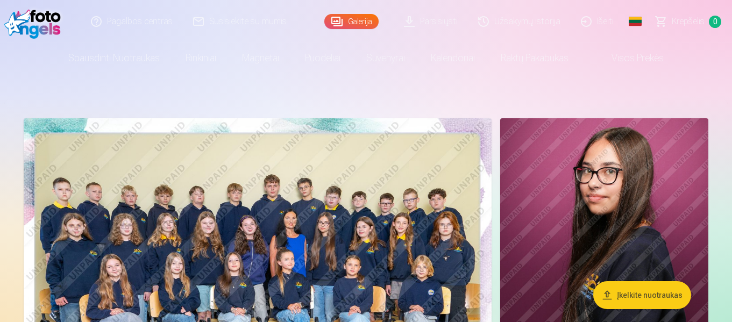
click at [350, 20] on link "Galerija" at bounding box center [351, 21] width 54 height 15
click at [370, 27] on link "Galerija" at bounding box center [351, 21] width 54 height 15
click at [442, 21] on link "Parsisiųsti" at bounding box center [431, 21] width 74 height 43
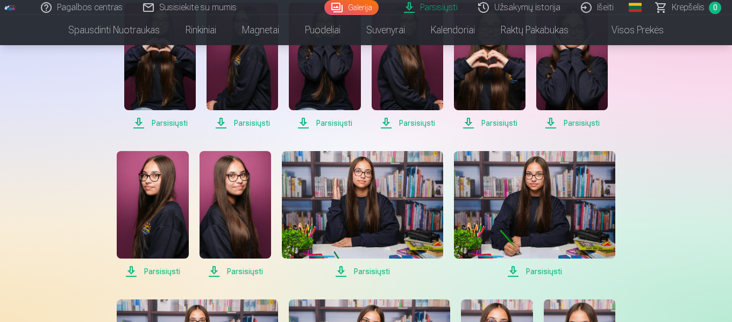
scroll to position [280, 0]
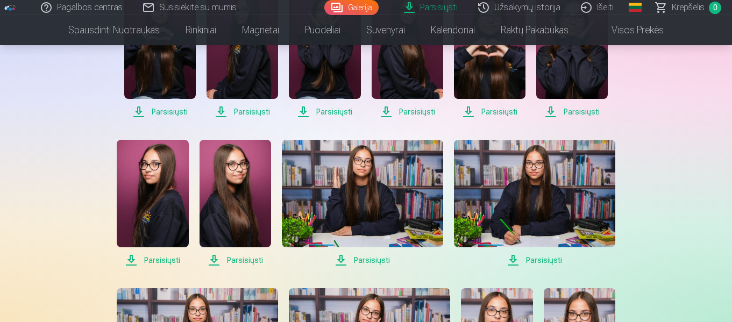
click at [388, 175] on img at bounding box center [362, 194] width 161 height 108
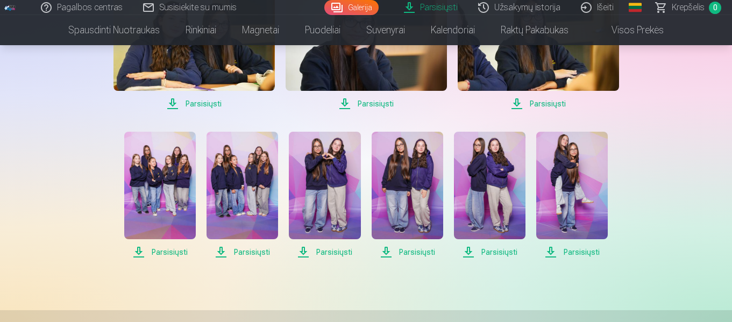
scroll to position [882, 0]
click at [398, 169] on img at bounding box center [406, 185] width 71 height 108
click at [492, 248] on span "Parsisiųsti" at bounding box center [489, 251] width 71 height 13
click at [568, 178] on img at bounding box center [571, 185] width 71 height 108
click at [578, 250] on span "Parsisiųsti" at bounding box center [571, 251] width 71 height 13
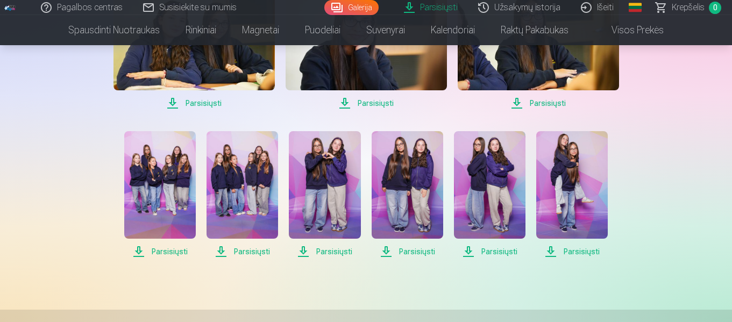
click at [486, 187] on img at bounding box center [489, 185] width 71 height 108
click at [395, 204] on img at bounding box center [406, 185] width 71 height 108
click at [328, 174] on img at bounding box center [324, 185] width 71 height 108
click at [260, 191] on img at bounding box center [241, 185] width 71 height 108
click at [243, 166] on img at bounding box center [241, 185] width 71 height 108
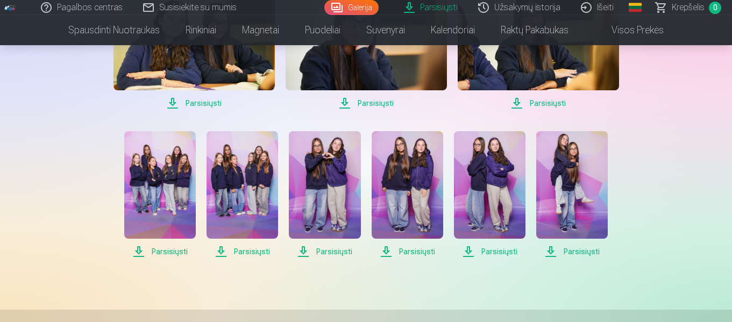
click at [163, 195] on img at bounding box center [159, 185] width 71 height 108
click at [156, 183] on img at bounding box center [159, 185] width 71 height 108
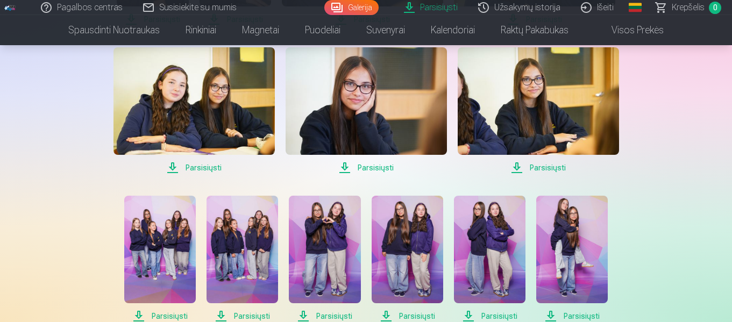
scroll to position [796, 0]
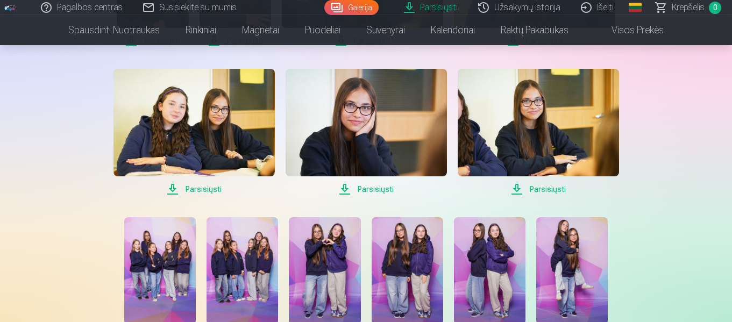
click at [579, 103] on img at bounding box center [537, 123] width 161 height 108
click at [342, 140] on img at bounding box center [365, 123] width 161 height 108
click at [357, 128] on img at bounding box center [365, 123] width 161 height 108
click at [238, 123] on img at bounding box center [193, 123] width 161 height 108
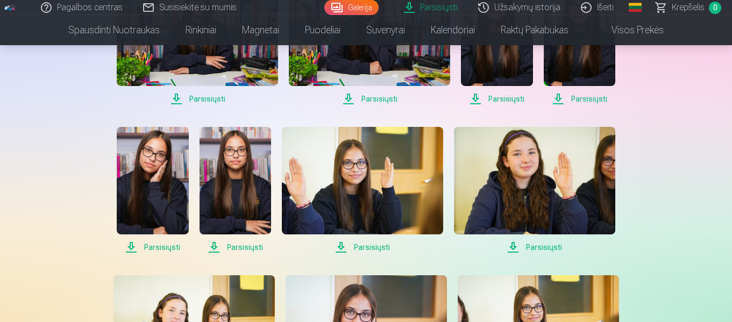
scroll to position [581, 0]
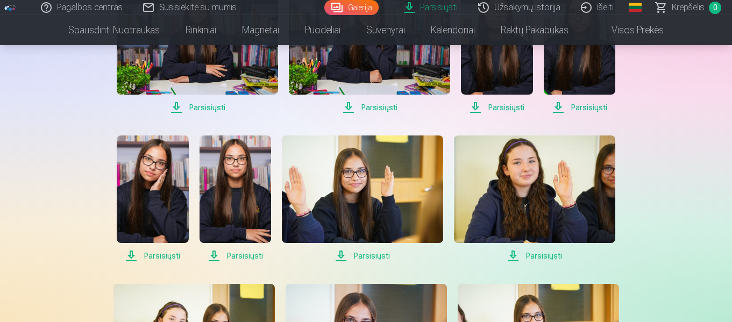
click at [527, 197] on img at bounding box center [534, 189] width 161 height 108
click at [364, 212] on img at bounding box center [362, 189] width 161 height 108
click at [214, 180] on img at bounding box center [234, 189] width 71 height 108
click at [175, 191] on img at bounding box center [152, 189] width 71 height 108
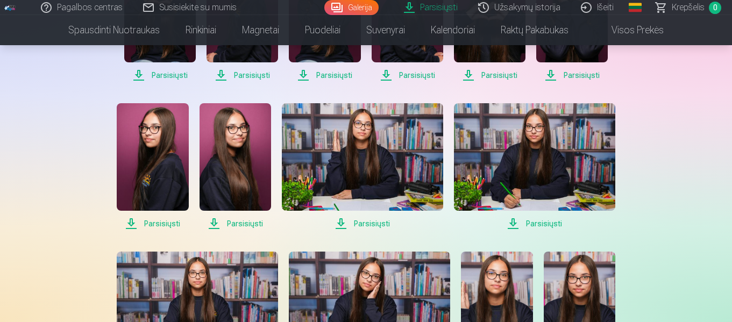
scroll to position [323, 0]
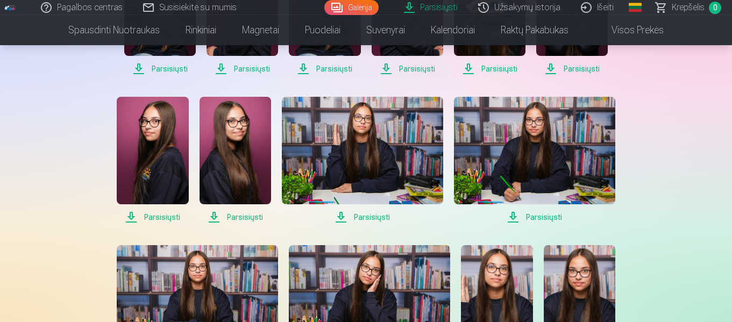
click at [528, 154] on img at bounding box center [534, 151] width 161 height 108
click at [235, 289] on img at bounding box center [197, 299] width 161 height 108
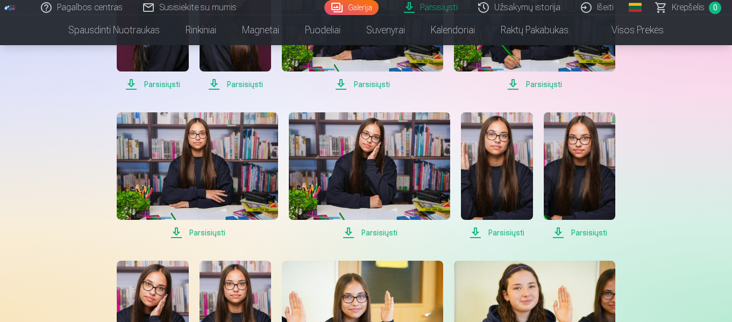
scroll to position [473, 0]
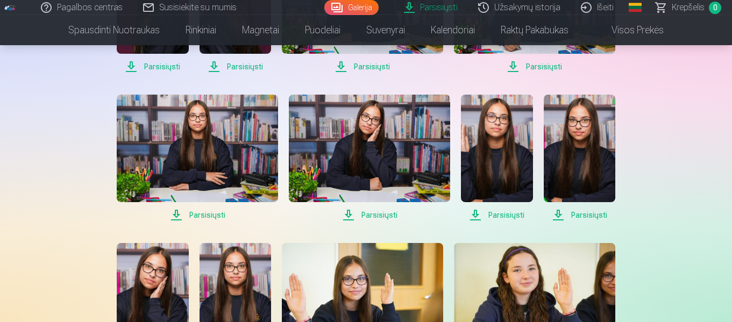
click at [413, 141] on img at bounding box center [369, 149] width 161 height 108
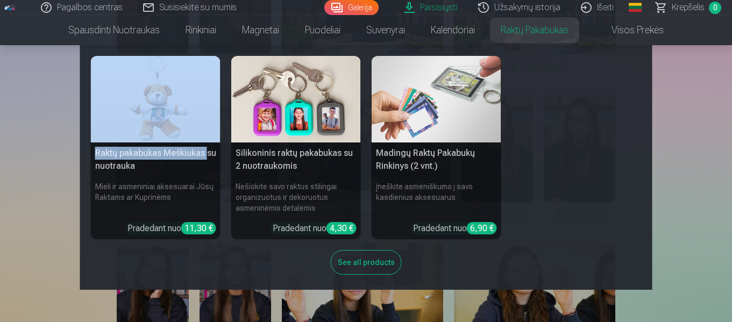
drag, startPoint x: 28, startPoint y: 164, endPoint x: 25, endPoint y: 112, distance: 52.8
click at [25, 112] on nav "Raktų pakabukas Meškiukas su nuotrauka Mieli ir asmeniniai aksesuarai Jūsų Rakt…" at bounding box center [366, 167] width 732 height 245
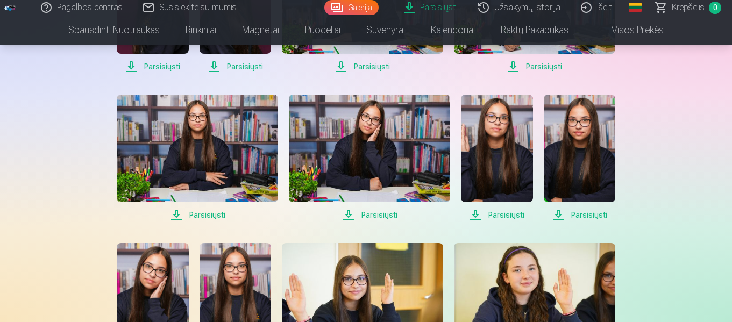
click at [507, 146] on img at bounding box center [496, 149] width 71 height 108
click at [564, 164] on img at bounding box center [578, 149] width 71 height 108
click at [612, 9] on link "Išeiti" at bounding box center [597, 7] width 53 height 15
